Goal: Contribute content: Add original content to the website for others to see

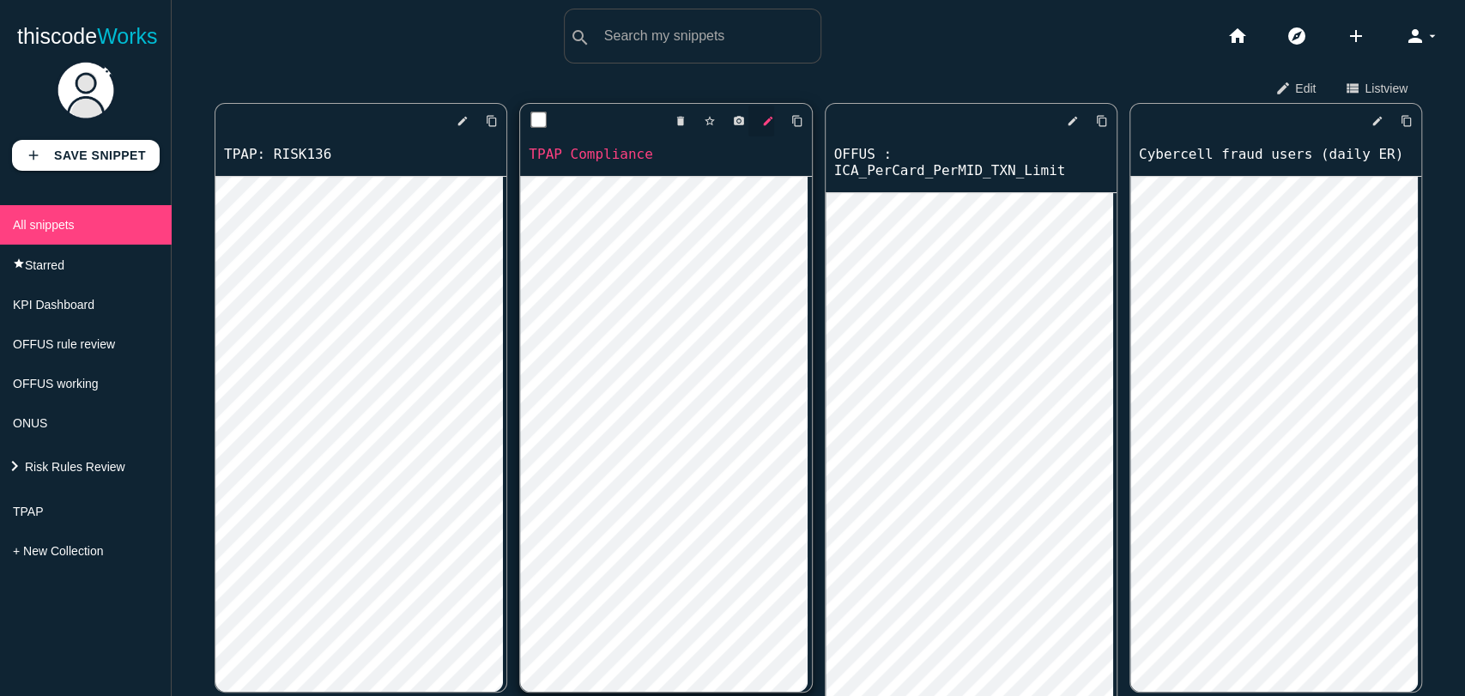
click at [762, 121] on icon "edit" at bounding box center [768, 121] width 12 height 31
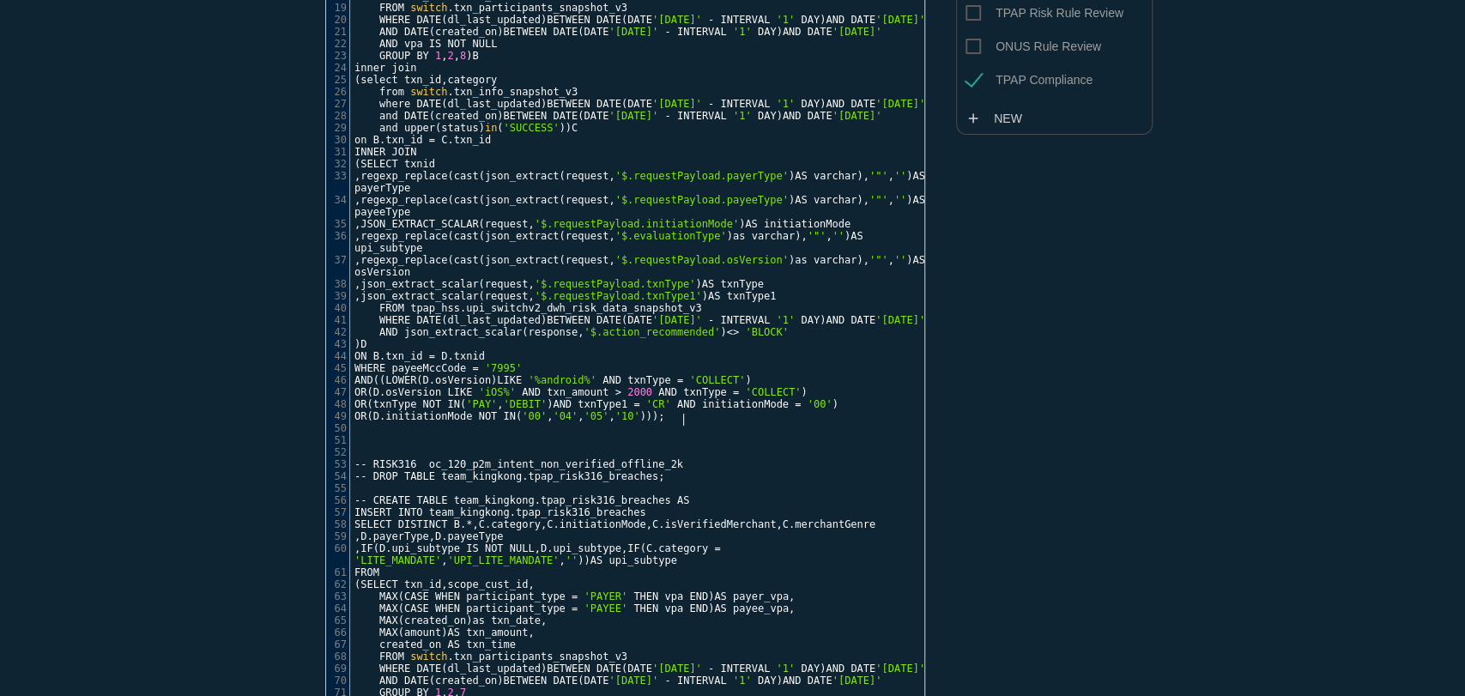
scroll to position [5, 0]
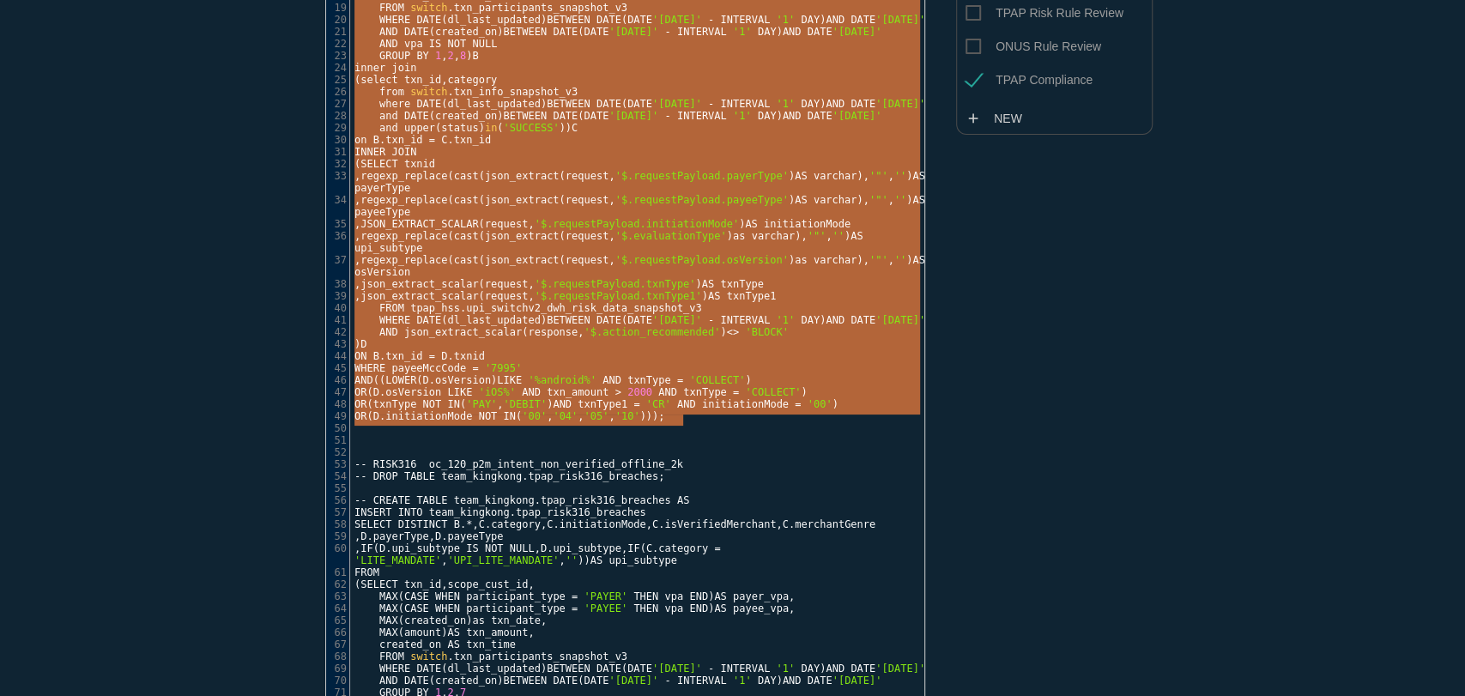
type textarea "-- RISK116 upi_oc141_mcc7995_betting_v3 -- Allow request for MCC 7995 online ga…"
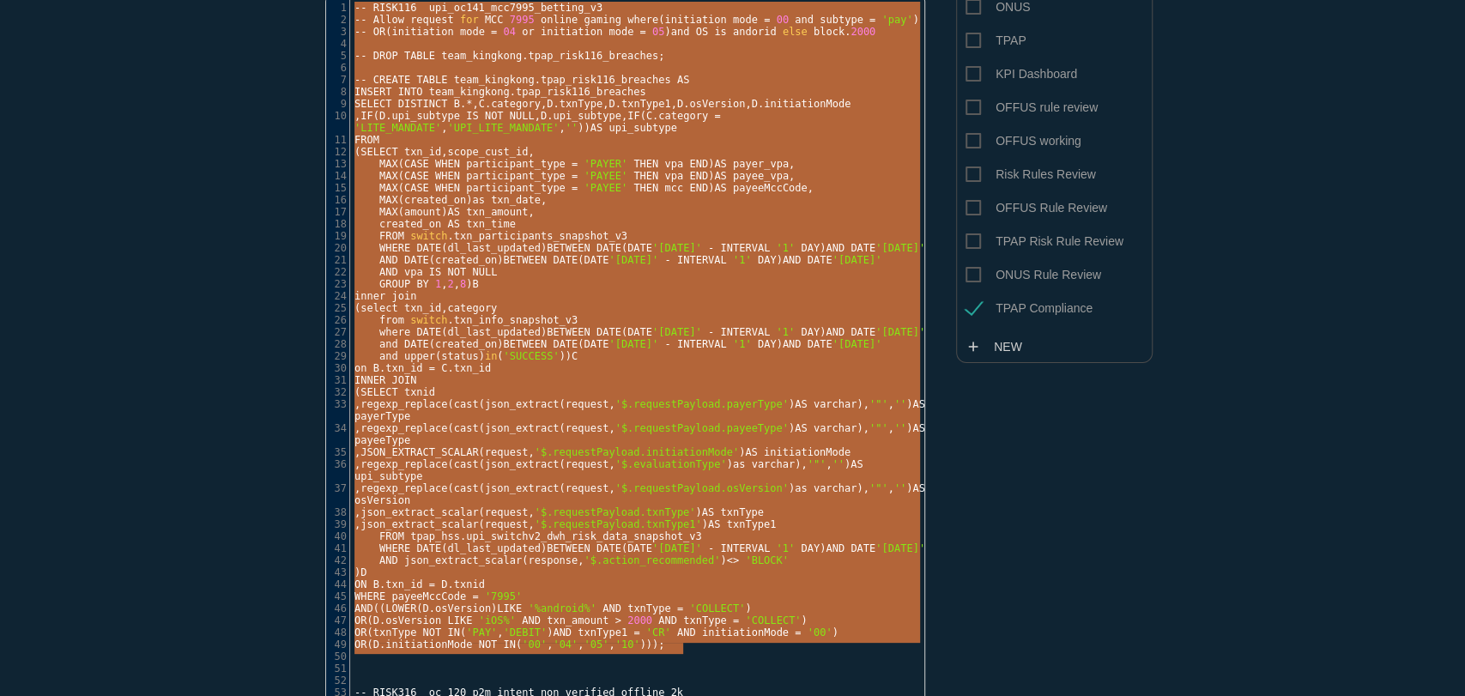
drag, startPoint x: 678, startPoint y: 418, endPoint x: 411, endPoint y: -28, distance: 520.1
click at [411, 0] on html "thiscode Works search All: All: Code: Title: Tag: All: Code: Title: Tag: search…" at bounding box center [732, 348] width 1465 height 696
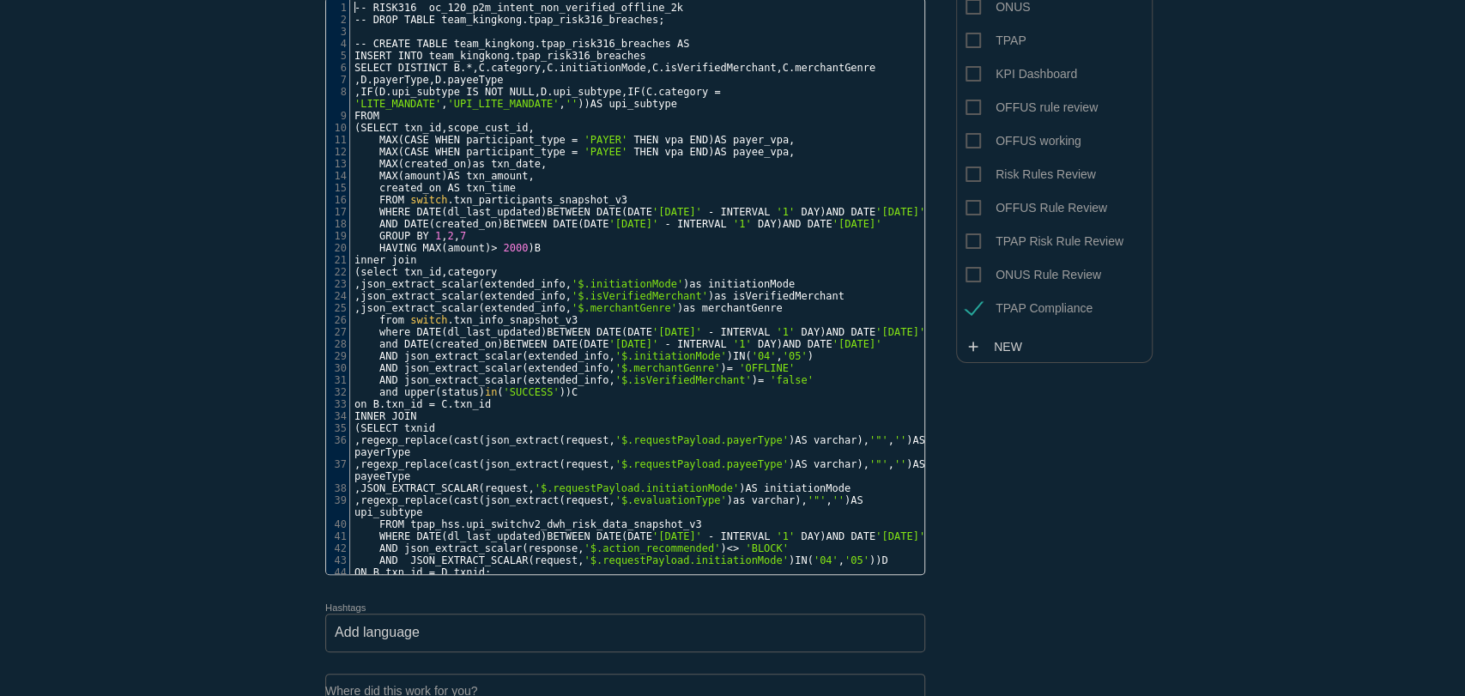
scroll to position [0, 0]
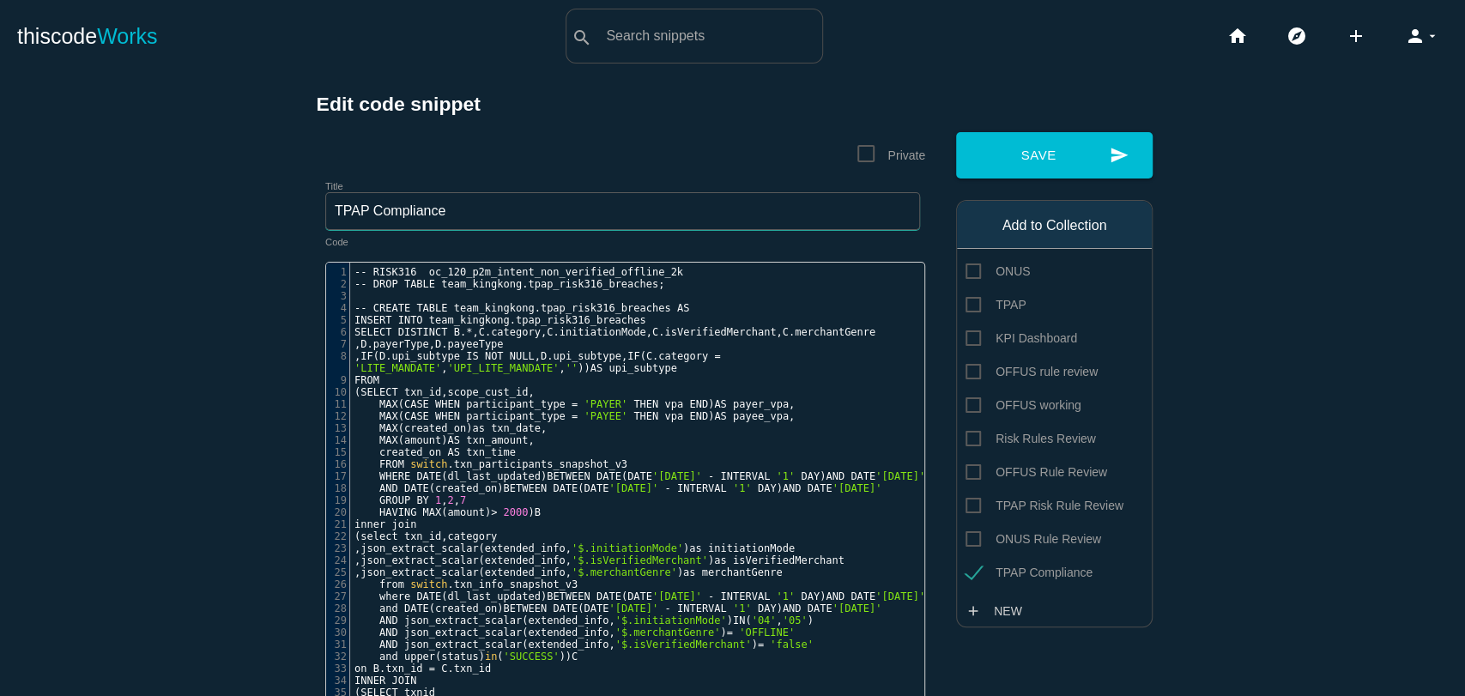
click at [454, 216] on input "TPAP Compliance" at bounding box center [622, 211] width 595 height 38
type input "TPAP: RISK 316"
click at [1036, 153] on button "send Save" at bounding box center [1054, 155] width 197 height 46
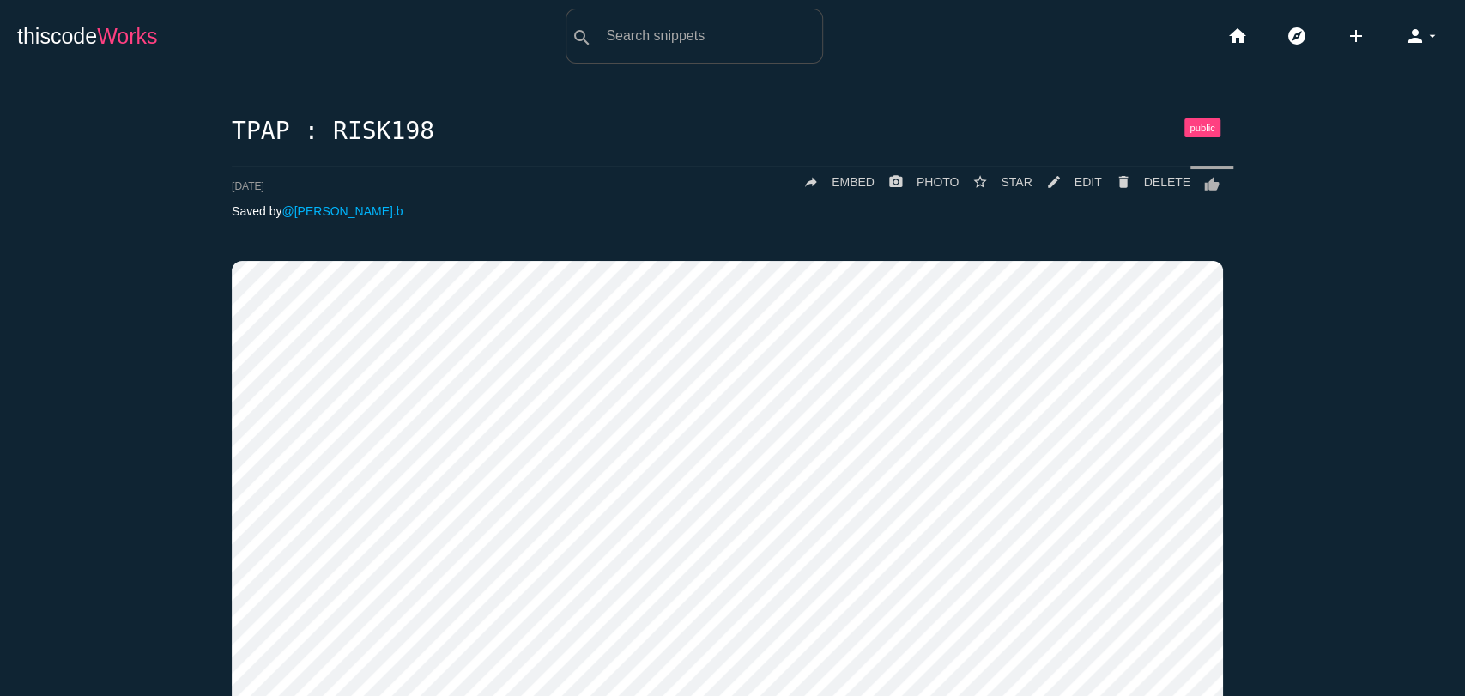
click at [103, 41] on span "Works" at bounding box center [127, 36] width 60 height 24
click at [1346, 47] on icon "add" at bounding box center [1356, 36] width 21 height 55
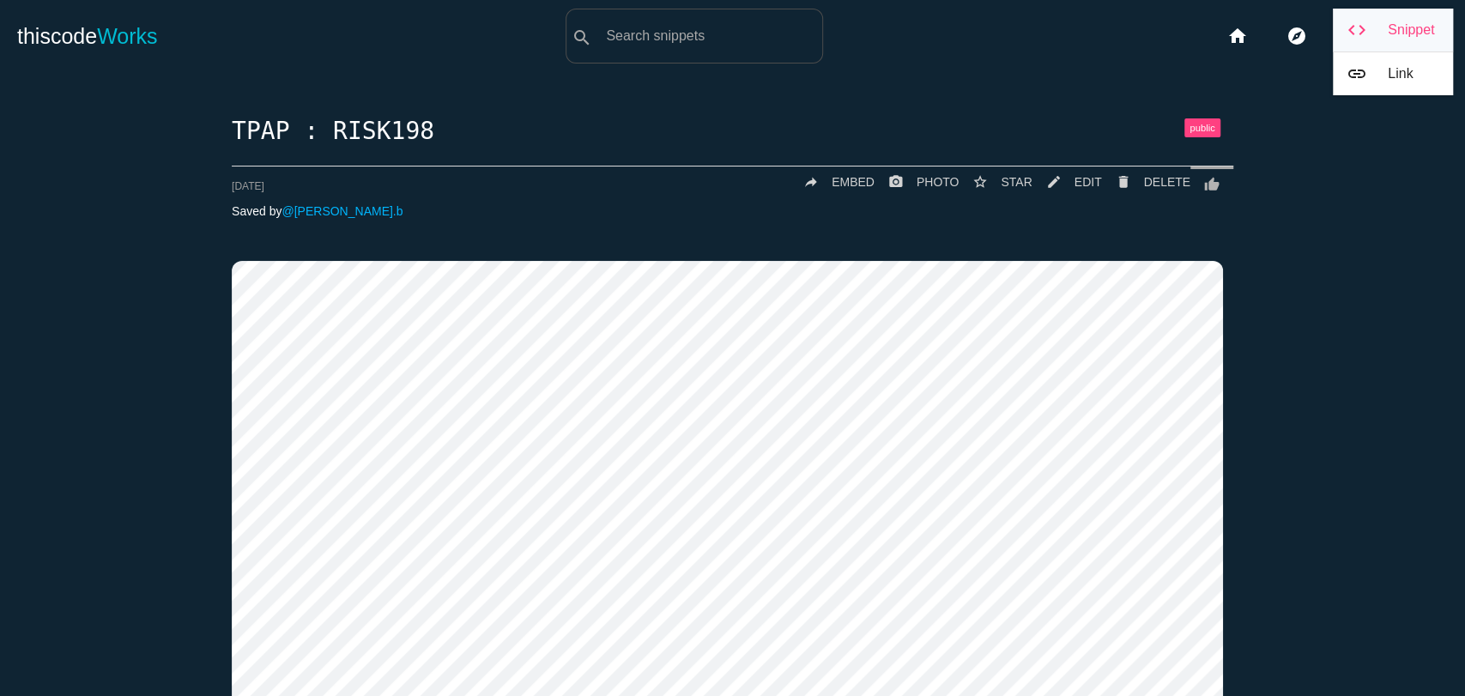
click at [1341, 45] on link "code Snippet" at bounding box center [1393, 30] width 120 height 43
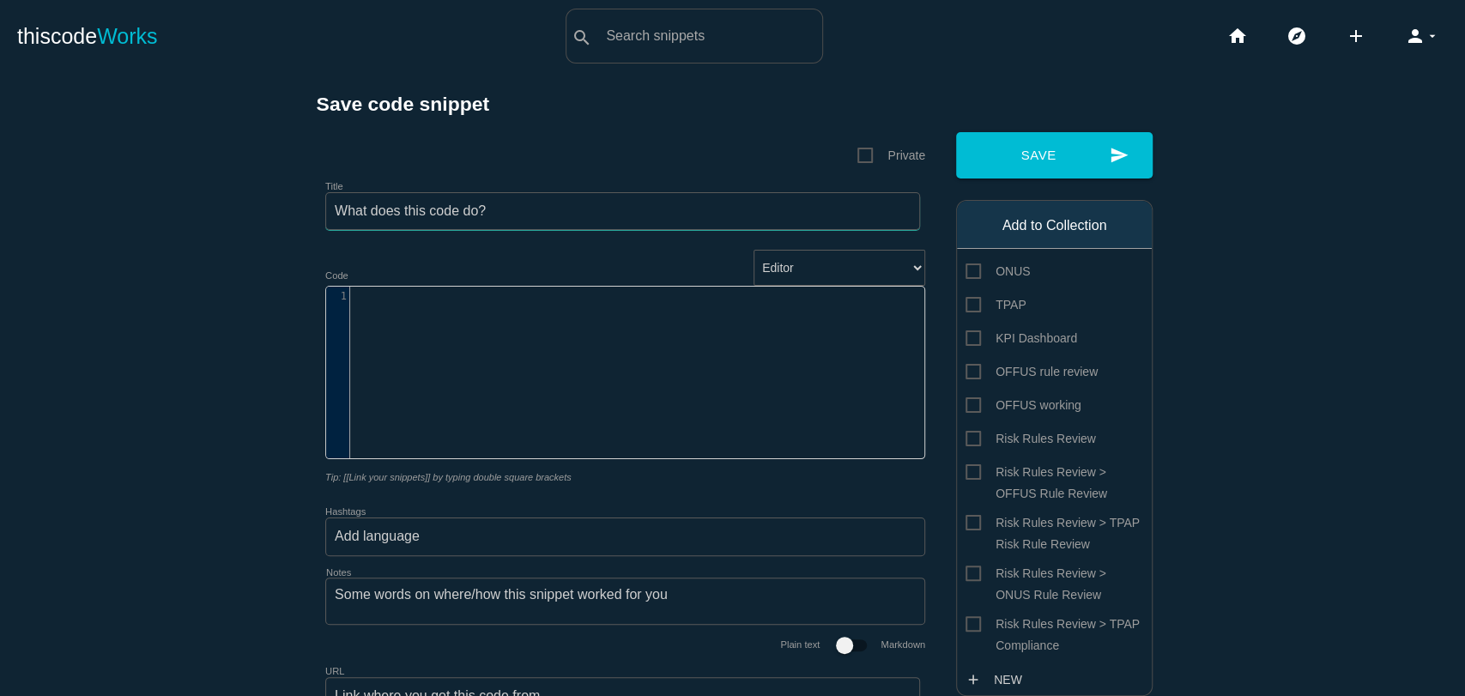
click at [381, 213] on input "Title" at bounding box center [622, 211] width 595 height 38
type input "TPAP: RISK116"
click at [433, 396] on div "​ x 1 ​" at bounding box center [638, 385] width 624 height 197
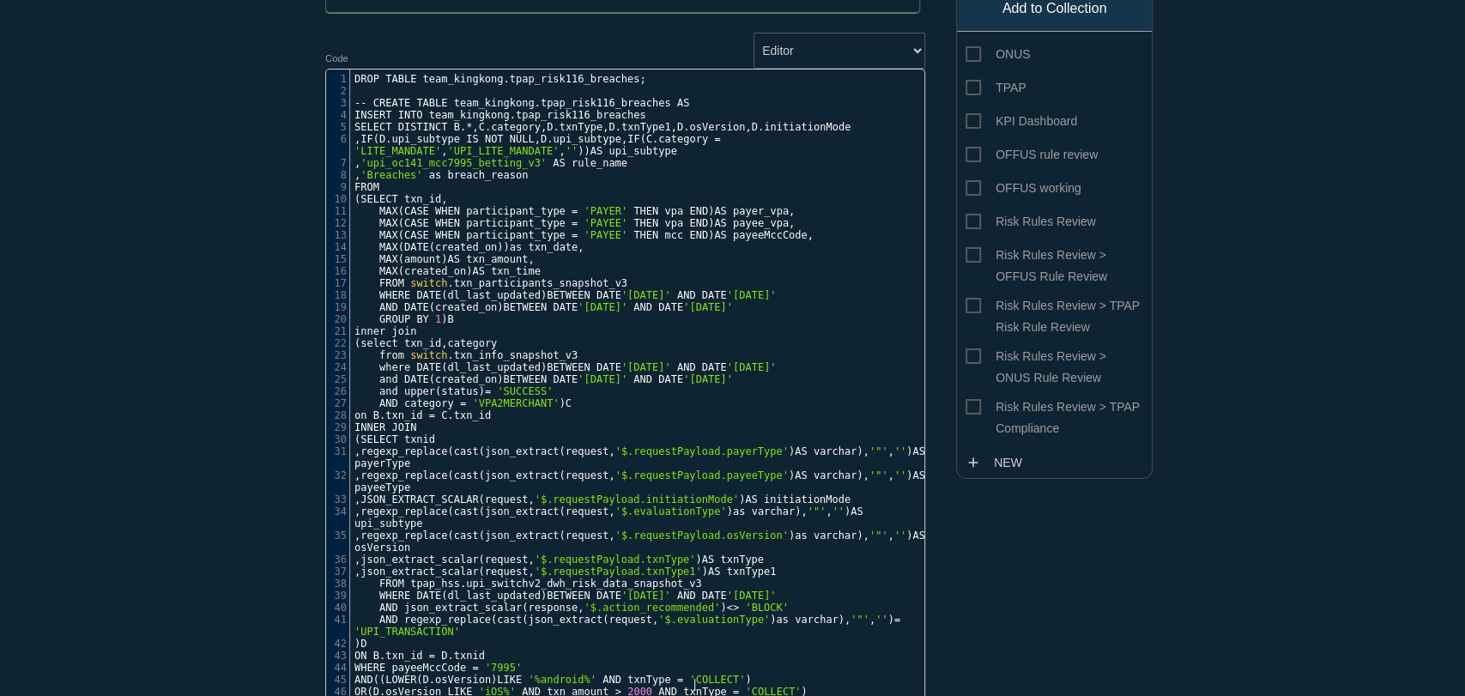
click at [1043, 412] on span "Risk Rules Review > TPAP Compliance" at bounding box center [1055, 407] width 178 height 21
click at [977, 408] on input "Risk Rules Review > TPAP Compliance" at bounding box center [971, 402] width 11 height 11
checkbox input "true"
click at [355, 125] on span "SELECT" at bounding box center [373, 127] width 37 height 12
type textarea "ELECT DISTINCT B.*, C.category, D.txnType, D.txnType1, D.osVersion, D.initiatio…"
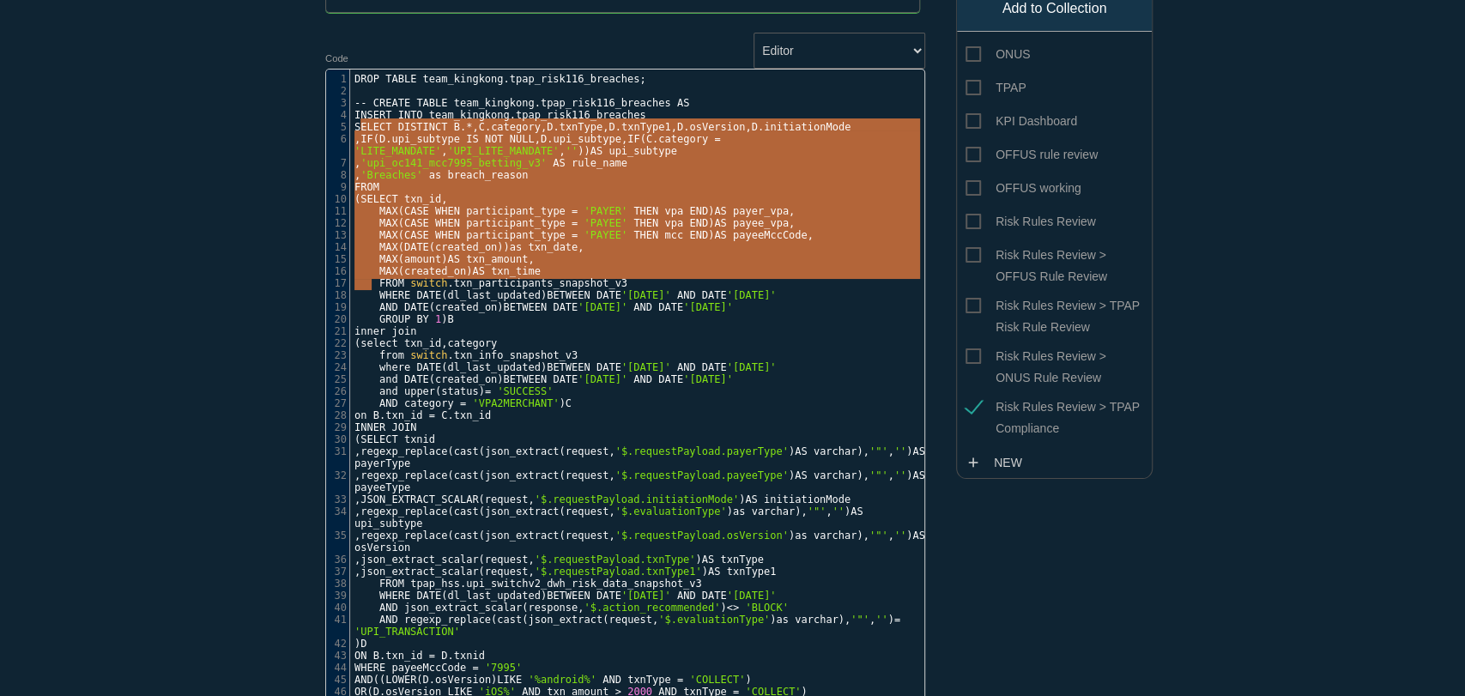
drag, startPoint x: 351, startPoint y: 126, endPoint x: 364, endPoint y: 284, distance: 158.5
click at [364, 284] on div "1 DROP TABLE team_kingkong . tpap_risk116_breaches ; 2 3 -- CREATE TABLE team_k…" at bounding box center [644, 397] width 589 height 649
click at [355, 125] on span "SELECT" at bounding box center [373, 127] width 37 height 12
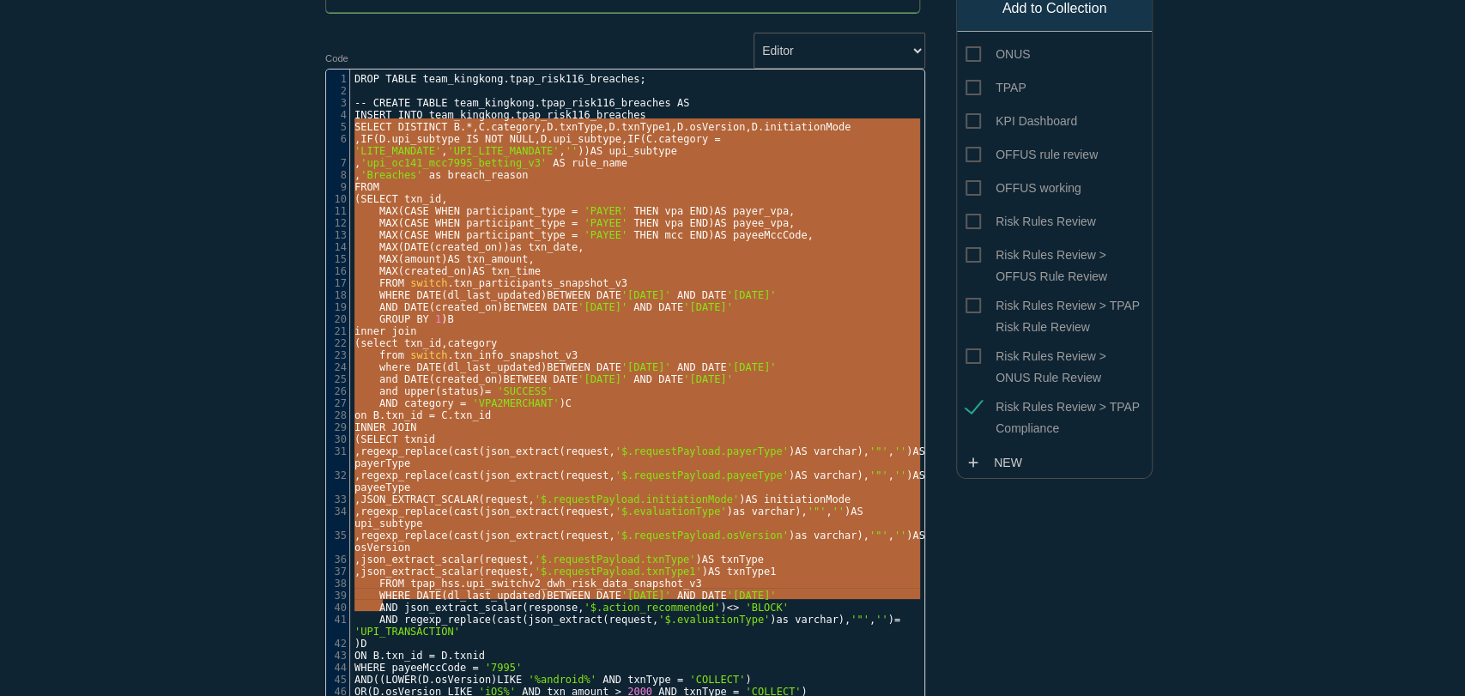
type textarea "SELECT DISTINCT B.*, C.category, D.txnType, D.txnType1, D.osVersion, D.initiati…"
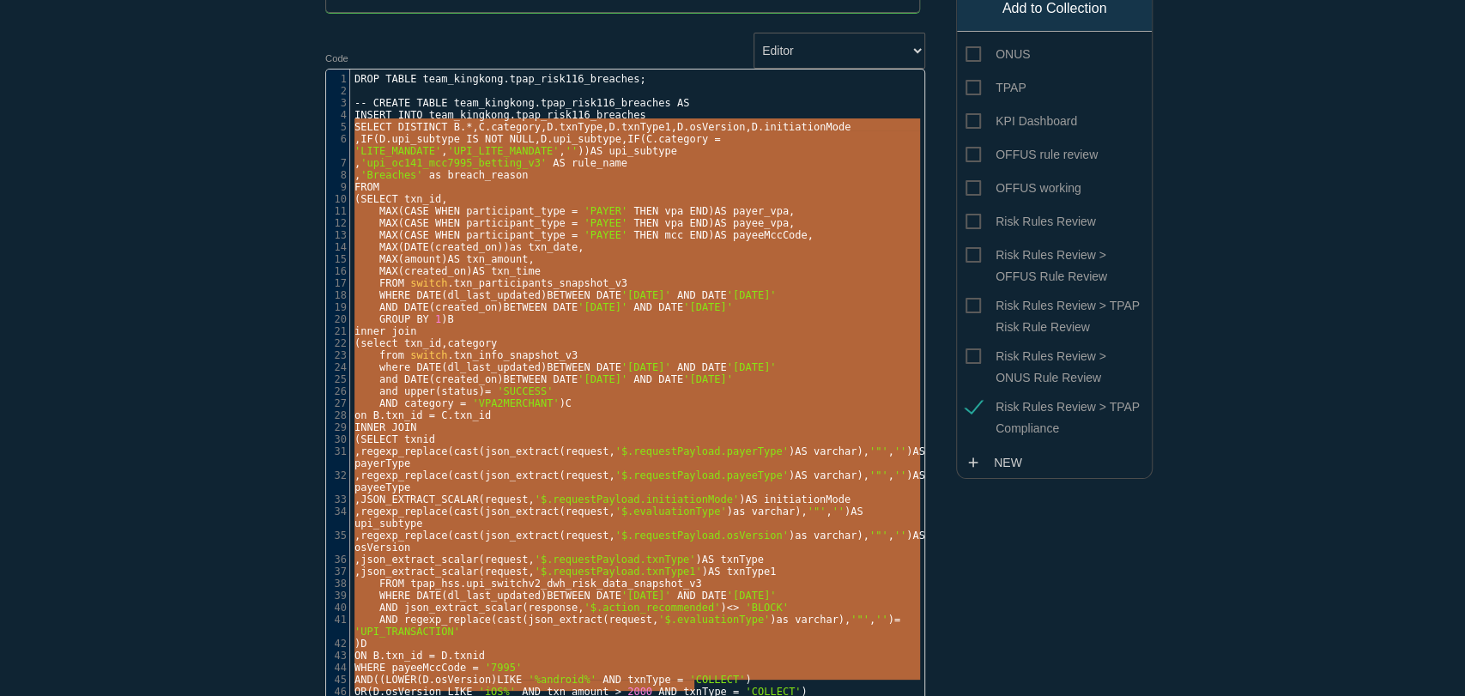
drag, startPoint x: 349, startPoint y: 125, endPoint x: 419, endPoint y: 740, distance: 618.6
click at [419, 695] on html "thiscode Works search All: All: Code: Title: Tag: All: Code: Title: Tag: search…" at bounding box center [732, 348] width 1465 height 696
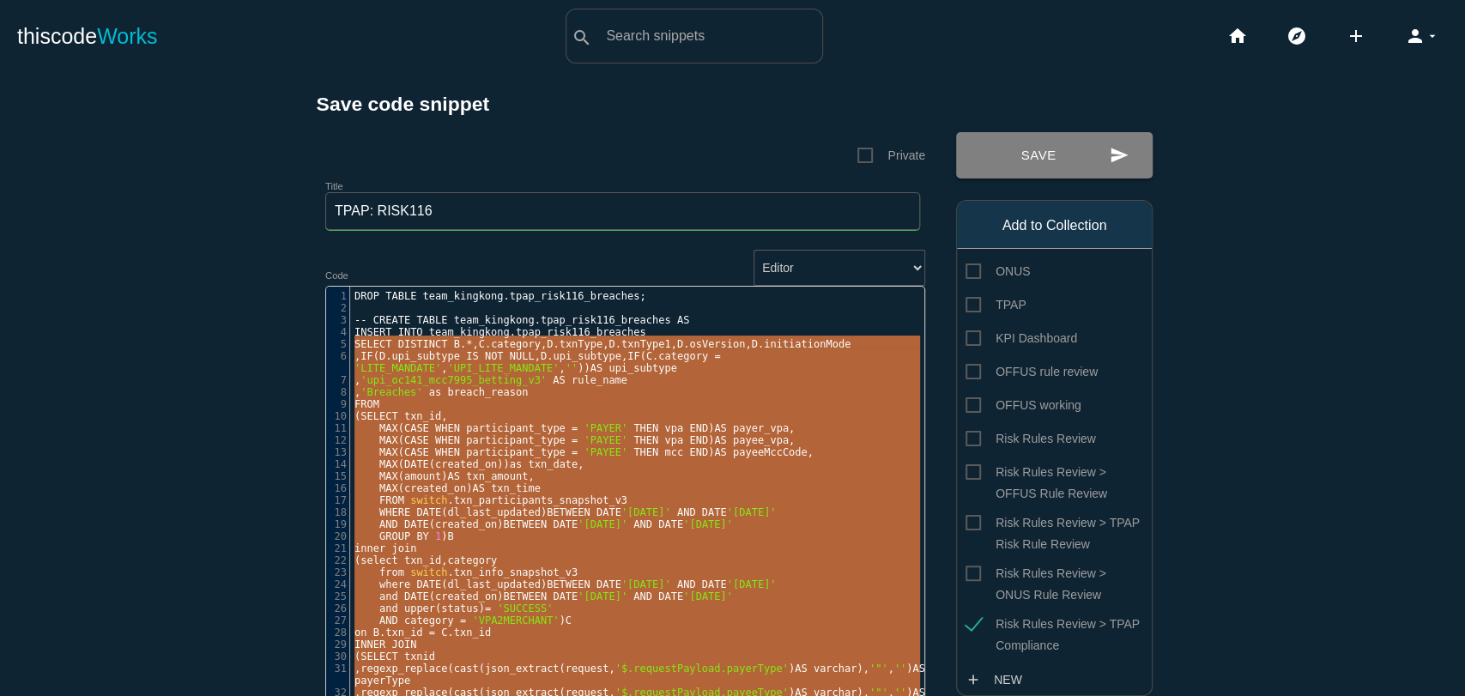
click at [1045, 139] on button "send Save" at bounding box center [1054, 155] width 197 height 46
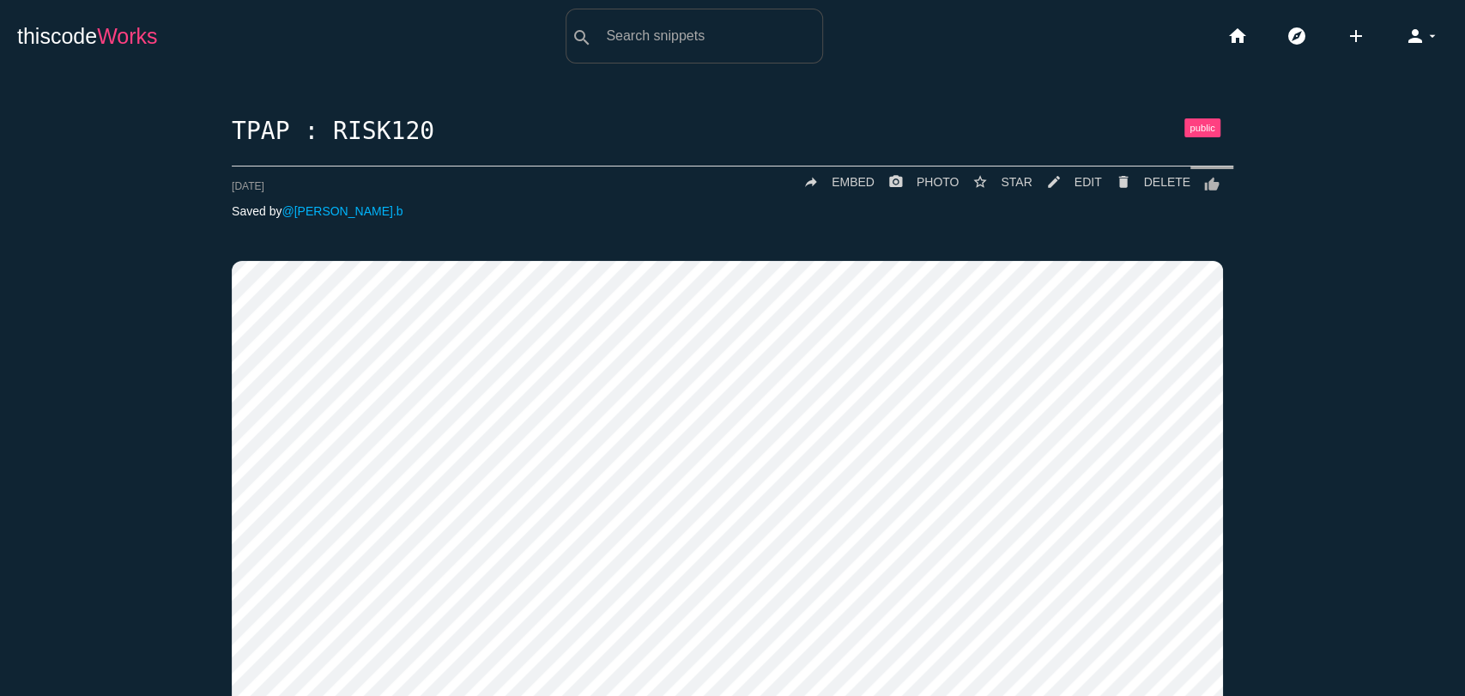
click at [81, 44] on link "thiscode Works" at bounding box center [87, 36] width 141 height 55
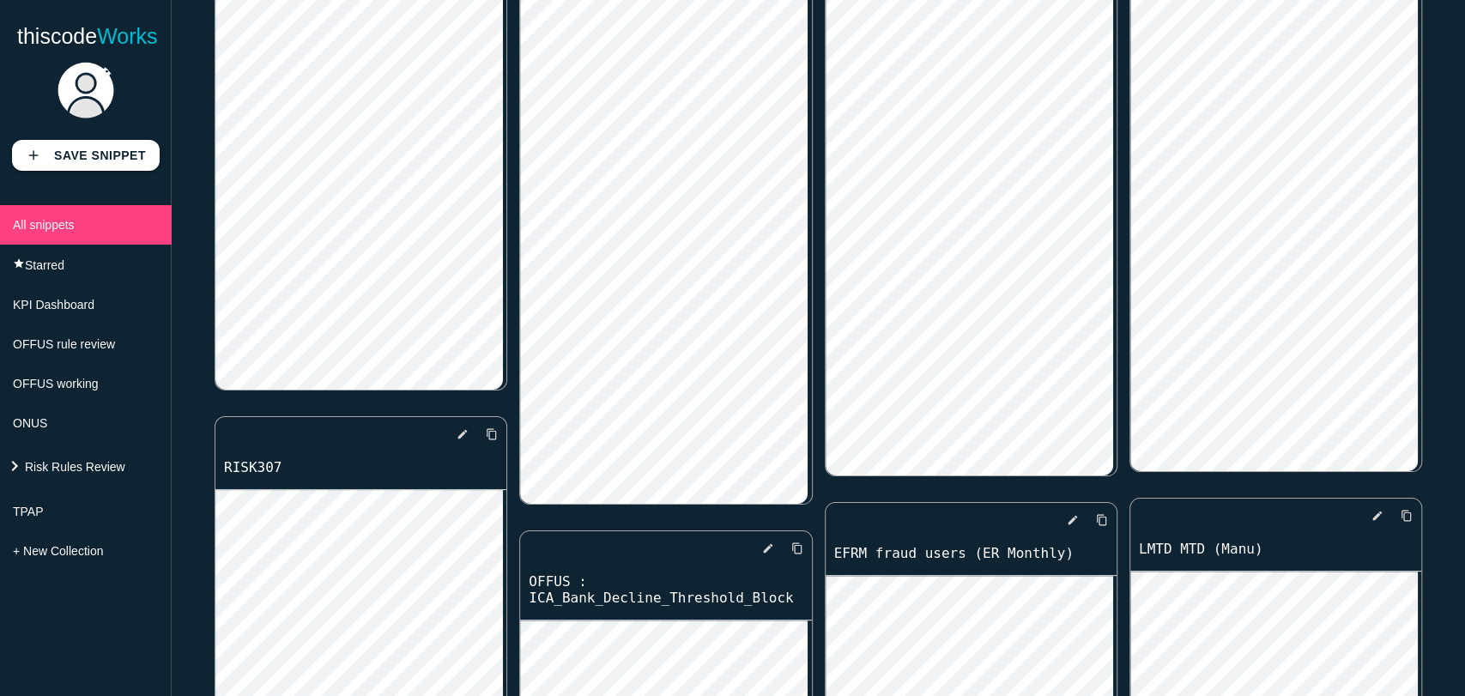
scroll to position [11391, 0]
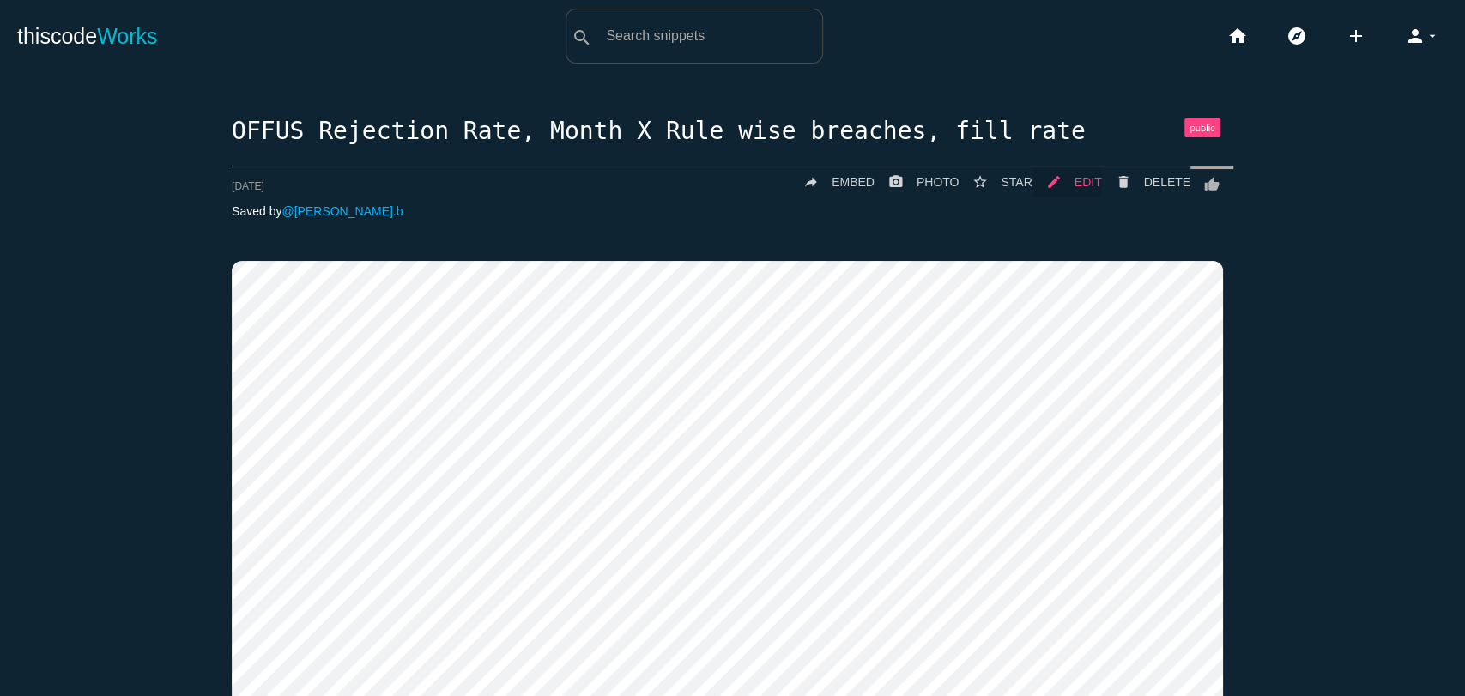
click at [1071, 180] on link "mode_edit EDIT" at bounding box center [1068, 182] width 70 height 31
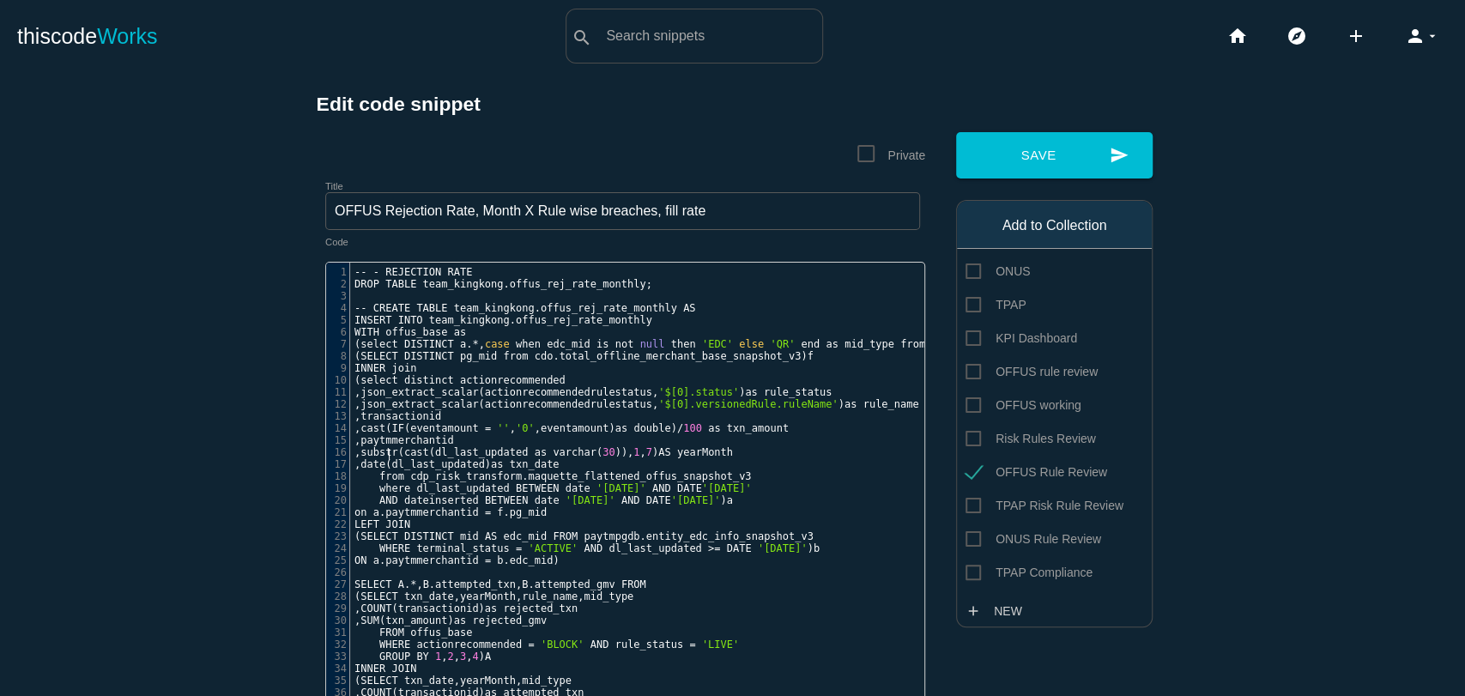
scroll to position [5, 0]
click at [382, 470] on span "from" at bounding box center [391, 476] width 25 height 12
click at [390, 506] on span "paytmmerchantid" at bounding box center [431, 512] width 93 height 12
type textarea "DATE("
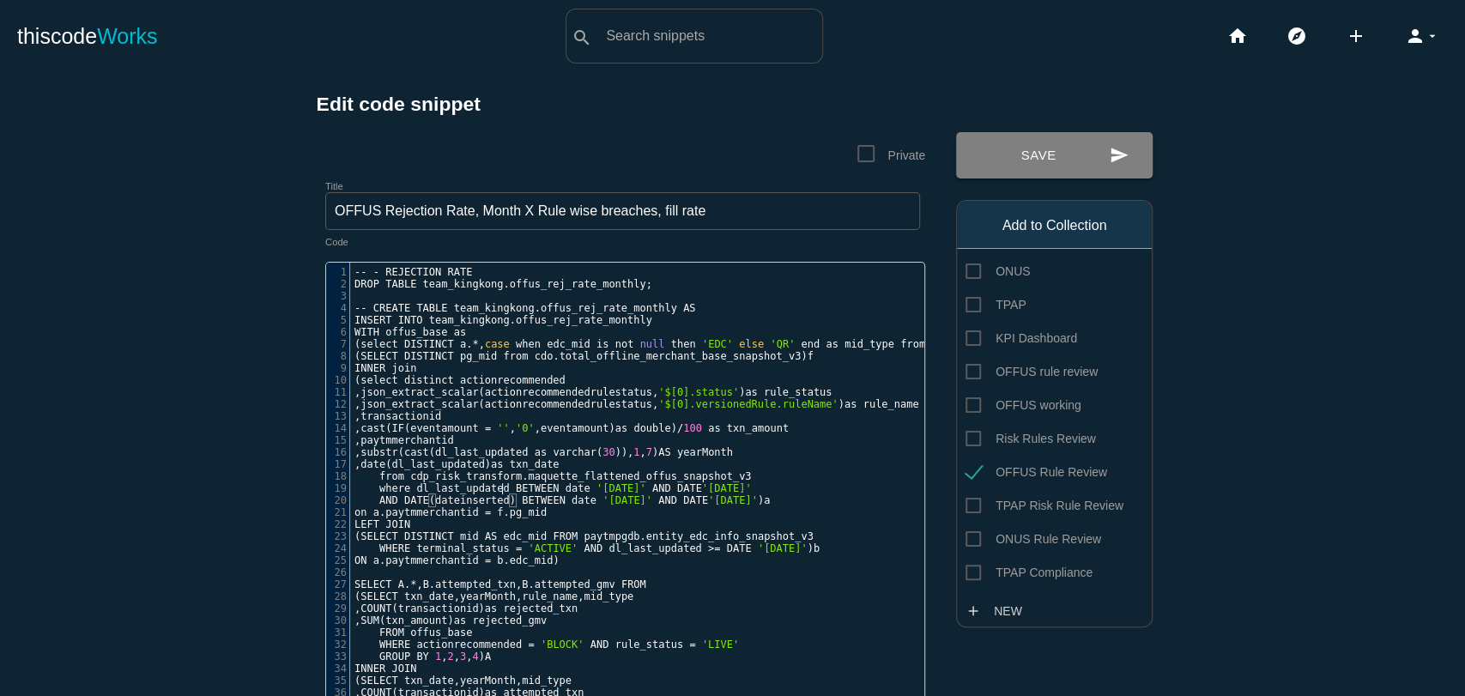
type textarea ")"
click at [1064, 145] on button "send Save" at bounding box center [1054, 155] width 197 height 46
